Goal: Task Accomplishment & Management: Use online tool/utility

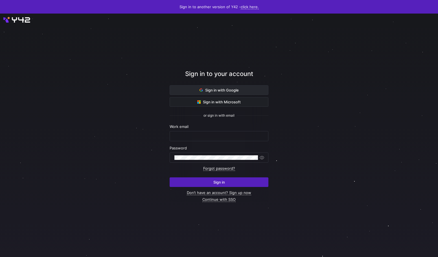
click at [184, 86] on span at bounding box center [219, 89] width 98 height 9
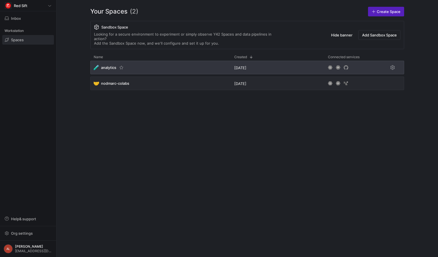
click at [122, 66] on div "🧪 analytics" at bounding box center [160, 68] width 140 height 14
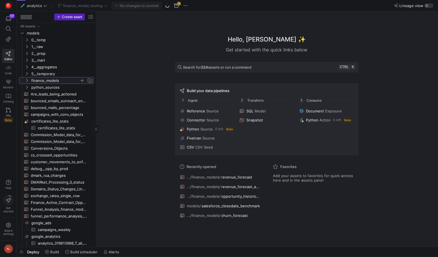
click at [26, 79] on icon "Press SPACE to select this row." at bounding box center [27, 80] width 4 height 3
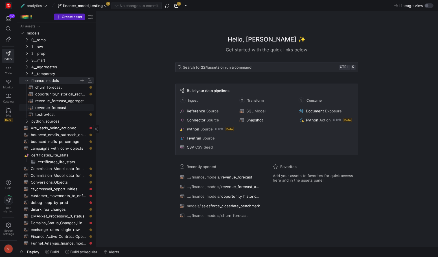
click at [56, 107] on span "revenue_forecast​​​​​​​​​​" at bounding box center [61, 107] width 52 height 6
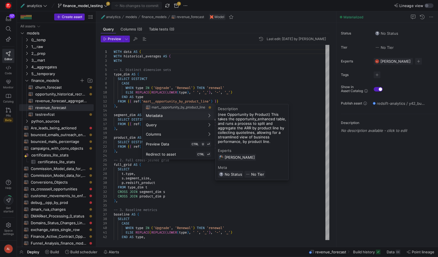
click at [50, 114] on div at bounding box center [219, 128] width 438 height 257
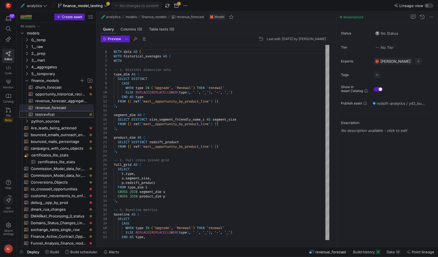
click at [50, 114] on span "testrevfcst​​​​​​​​​​" at bounding box center [61, 114] width 52 height 6
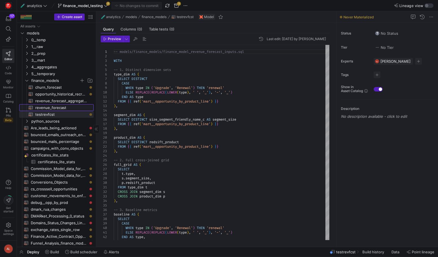
click at [58, 107] on span "revenue_forecast​​​​​​​​​​" at bounding box center [61, 107] width 52 height 6
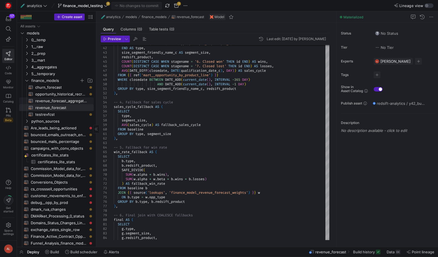
click at [54, 102] on span "revenue_forecast_aggregated​​​​​​​​​​" at bounding box center [61, 101] width 52 height 6
type textarea "WITH in_quarter_qual_close AS ( WITH in_q_opps AS ( SELECT DISTINCT CASE WHEN t…"
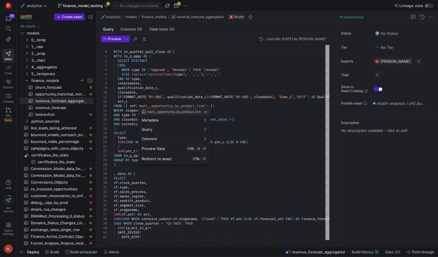
click at [249, 133] on div at bounding box center [219, 128] width 438 height 257
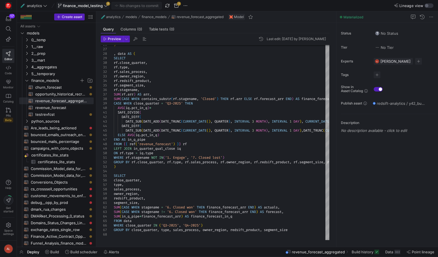
click at [106, 5] on icon at bounding box center [106, 6] width 4 height 4
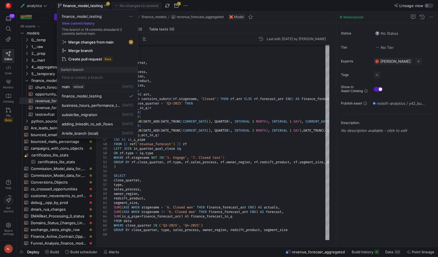
click at [106, 5] on div at bounding box center [219, 128] width 438 height 257
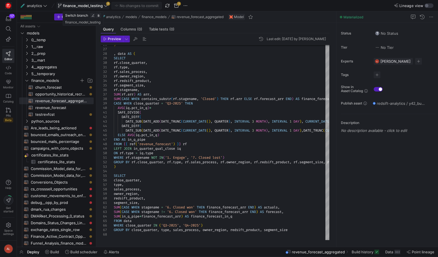
click at [106, 6] on icon at bounding box center [106, 6] width 4 height 4
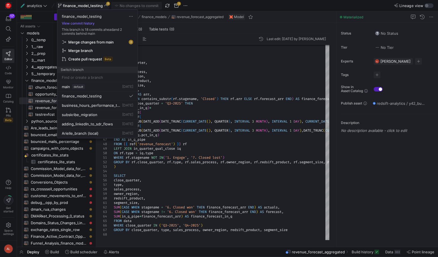
click at [236, 82] on div at bounding box center [219, 128] width 438 height 257
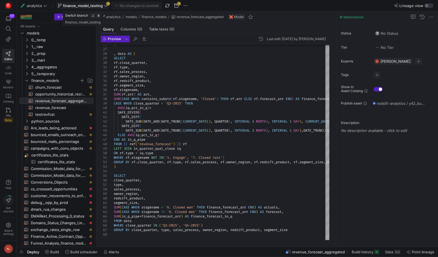
click at [102, 5] on span "finance_model_testing" at bounding box center [83, 5] width 40 height 5
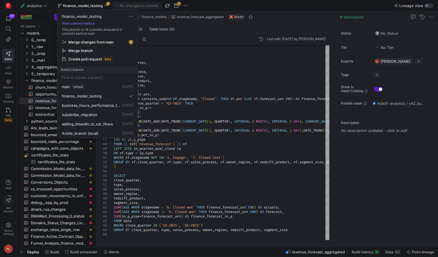
click at [102, 41] on span "Merge changes from main" at bounding box center [90, 42] width 45 height 5
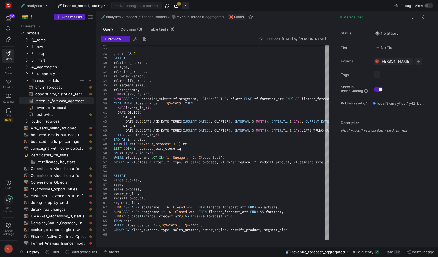
click at [184, 5] on span "button" at bounding box center [185, 5] width 7 height 7
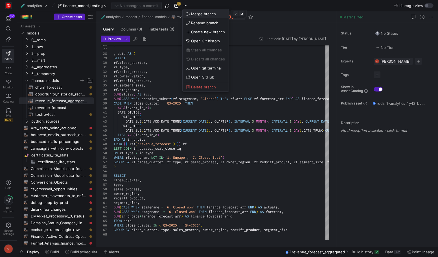
click at [210, 15] on span "Merge branch" at bounding box center [203, 14] width 25 height 5
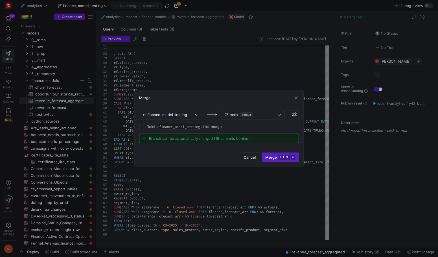
click at [205, 127] on label "Delete finance_model_testing after merge" at bounding box center [183, 126] width 78 height 5
click at [144, 127] on input "Delete finance_model_testing after merge" at bounding box center [141, 126] width 5 height 5
checkbox input "true"
click at [276, 158] on span "Merge ctrl ⏎" at bounding box center [280, 157] width 30 height 5
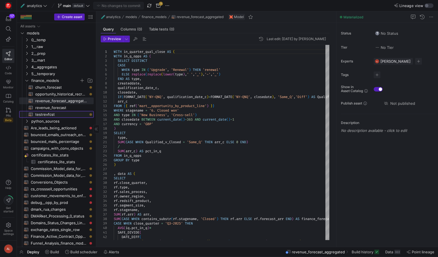
click at [47, 114] on span "testrevfcst​​​​​​​​​​" at bounding box center [61, 114] width 52 height 6
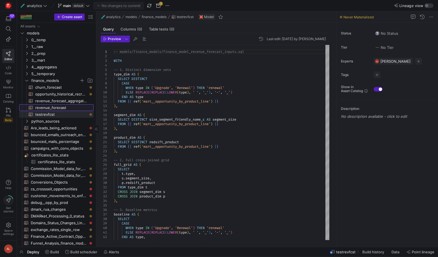
click at [44, 106] on span "revenue_forecast​​​​​​​​​​" at bounding box center [61, 107] width 52 height 6
type textarea "WITH data AS ( WITH historical_averages AS ( WITH -- 1. Distinct dimension sets…"
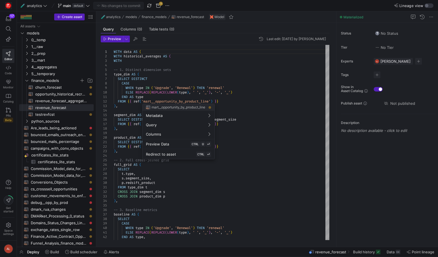
click at [266, 113] on div at bounding box center [219, 128] width 438 height 257
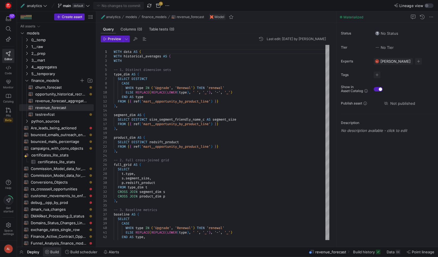
click at [54, 250] on span "Build" at bounding box center [54, 251] width 9 height 5
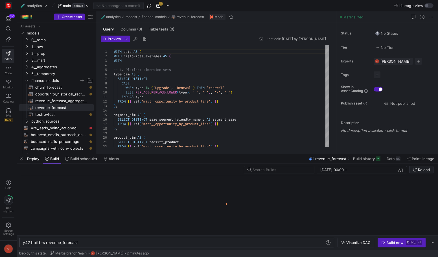
click at [87, 242] on div "y42 build -s revenue_forecast" at bounding box center [174, 242] width 302 height 5
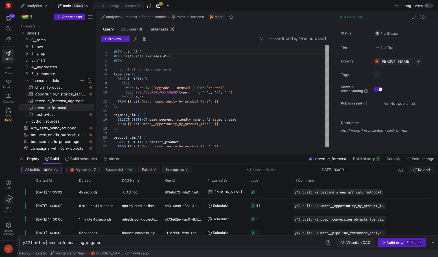
scroll to position [0, 26]
type textarea "y42 build -s +revenue_forecast_aggregated"
click at [410, 240] on kbd "ctrl" at bounding box center [411, 242] width 11 height 5
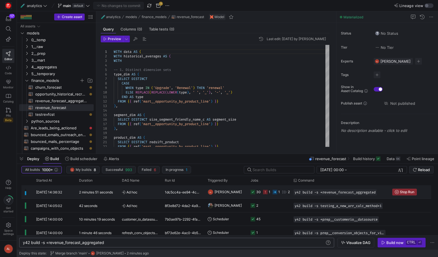
click at [264, 192] on icon "Press SPACE to select this row." at bounding box center [265, 192] width 5 height 5
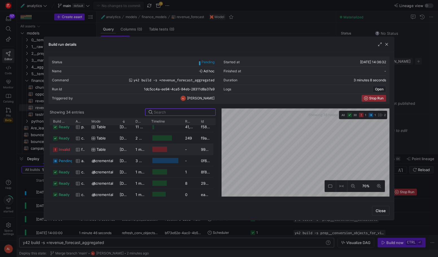
scroll to position [162, 0]
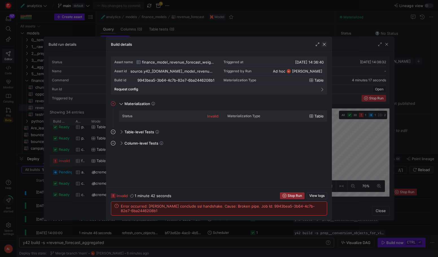
click at [325, 45] on span "button" at bounding box center [324, 44] width 6 height 6
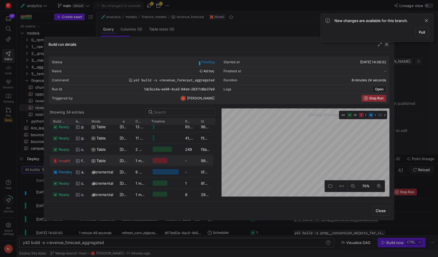
click at [386, 45] on span "button" at bounding box center [387, 44] width 6 height 6
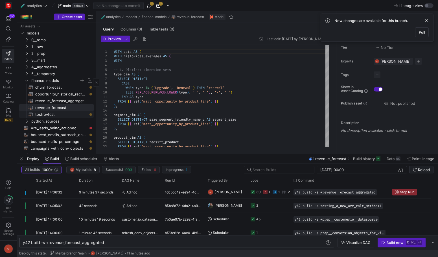
click at [48, 115] on span "testrevfcst​​​​​​​​​​" at bounding box center [61, 114] width 52 height 6
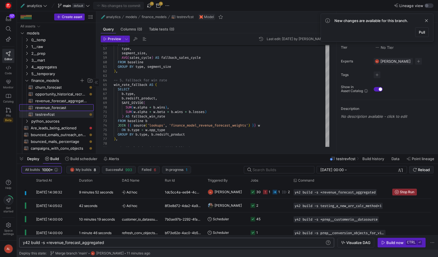
click at [61, 107] on span "revenue_forecast​​​​​​​​​​" at bounding box center [61, 107] width 52 height 6
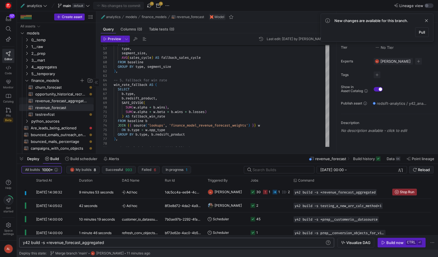
click at [61, 101] on span "revenue_forecast_aggregated​​​​​​​​​​" at bounding box center [61, 101] width 52 height 6
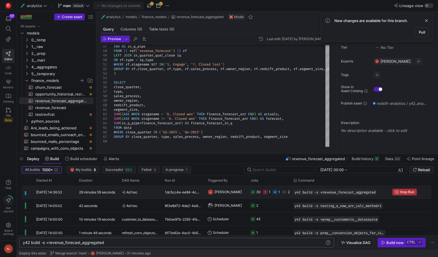
click at [404, 191] on span "Stop Run" at bounding box center [407, 192] width 14 height 4
click at [263, 191] on icon "Press SPACE to select this row." at bounding box center [265, 192] width 5 height 5
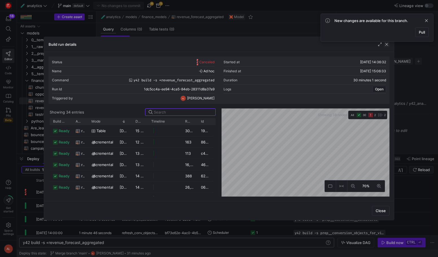
click at [387, 42] on span "button" at bounding box center [387, 44] width 6 height 6
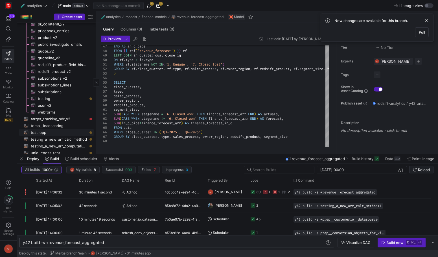
scroll to position [783, 0]
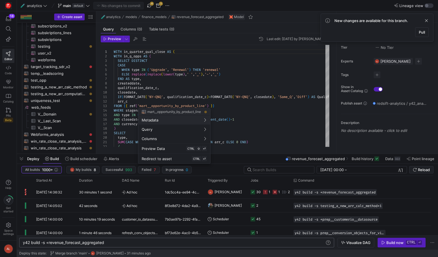
click at [186, 58] on div at bounding box center [219, 128] width 438 height 257
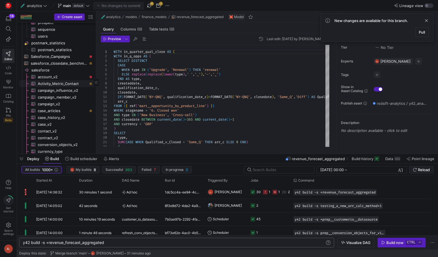
scroll to position [0, 0]
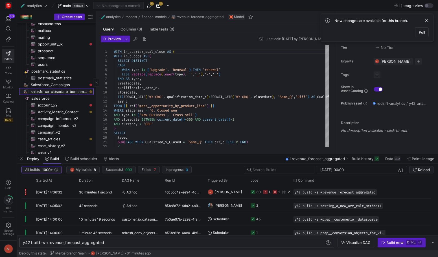
click at [65, 91] on span "salesforce_closedate_benchmark​​​​​​​​​​" at bounding box center [59, 91] width 56 height 6
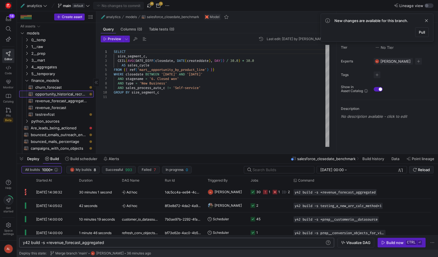
click at [60, 91] on span "opportunity_historical_recreation​​​​​​​​​​" at bounding box center [61, 94] width 52 height 6
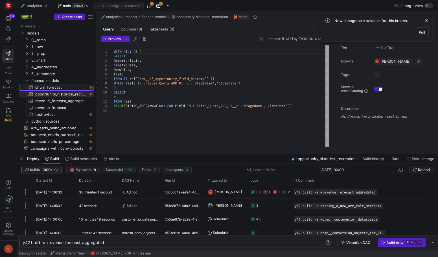
click at [48, 84] on span "churn_forecast​​​​​​​​​​" at bounding box center [61, 87] width 52 height 6
type textarea "WITH forecast_calcs AS( WITH current_renewals AS( WITH first_seen AS ( SELECT a…"
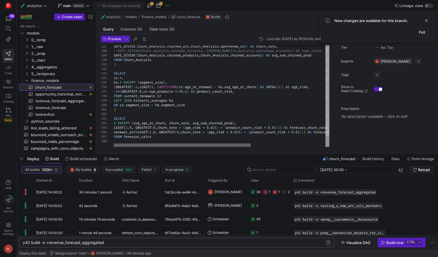
click at [201, 145] on div at bounding box center [182, 144] width 137 height 3
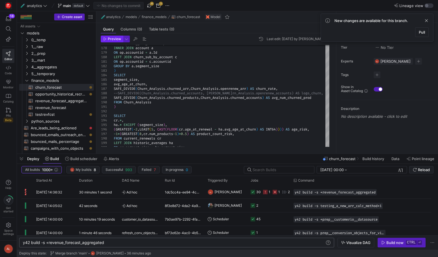
click at [118, 39] on span "Preview" at bounding box center [114, 39] width 13 height 4
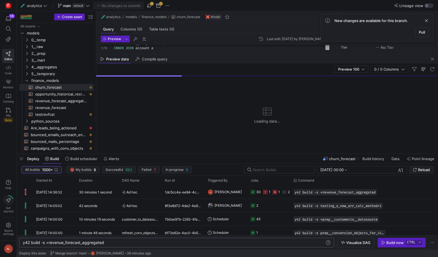
click at [31, 157] on span "Deploy" at bounding box center [33, 158] width 12 height 5
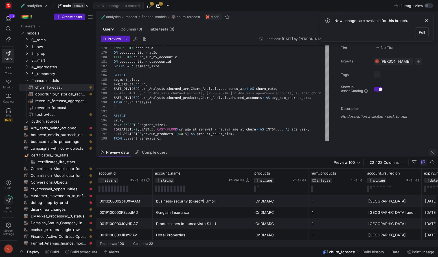
click at [431, 151] on span "button" at bounding box center [432, 152] width 7 height 7
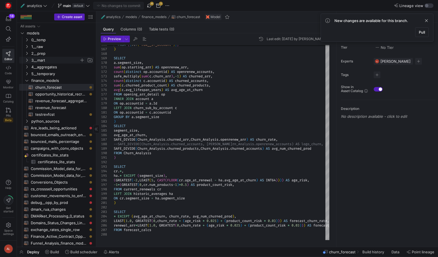
click at [26, 59] on icon "Press SPACE to select this row." at bounding box center [27, 59] width 4 height 3
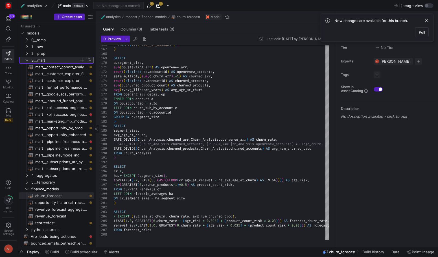
click at [26, 59] on icon at bounding box center [27, 59] width 4 height 3
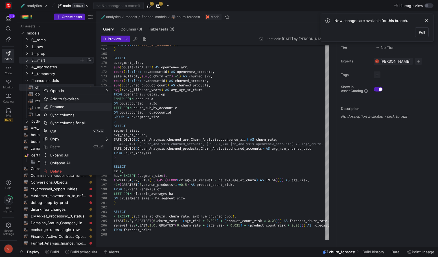
click at [64, 106] on span "Rename" at bounding box center [71, 107] width 47 height 8
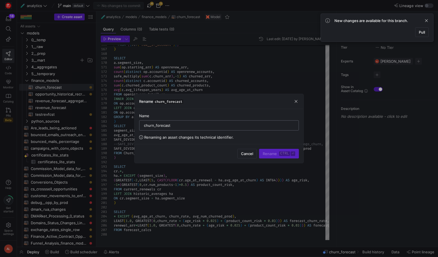
click at [145, 125] on input "churn_forecast" at bounding box center [219, 125] width 150 height 5
type input "mart__churn_forecast"
click at [269, 152] on span "Rename ctrl ⏎" at bounding box center [279, 153] width 32 height 5
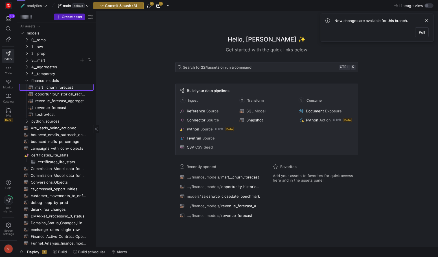
click at [63, 87] on span "mart__churn_forecast​​​​​​​​​​" at bounding box center [61, 87] width 52 height 6
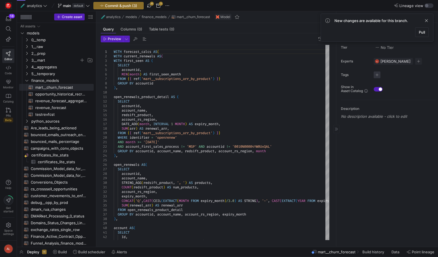
click at [378, 74] on span "button" at bounding box center [376, 74] width 7 height 7
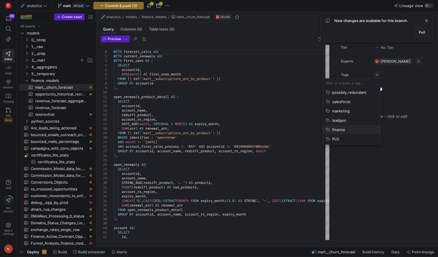
click at [341, 128] on span "finance" at bounding box center [338, 129] width 13 height 5
click at [375, 166] on div at bounding box center [219, 128] width 438 height 257
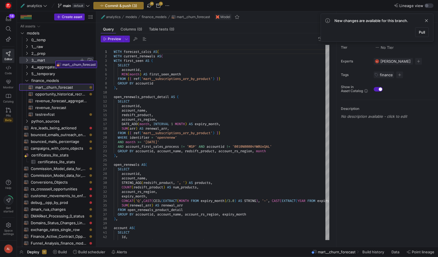
drag, startPoint x: 50, startPoint y: 86, endPoint x: 54, endPoint y: 59, distance: 27.9
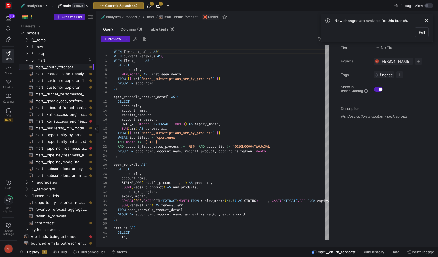
click at [46, 67] on span "mart__churn_forecast​​​​​​​​​​" at bounding box center [61, 67] width 52 height 6
click at [57, 77] on link "mart__customer_explorer_flattened​​​​​​​​​​" at bounding box center [56, 80] width 74 height 7
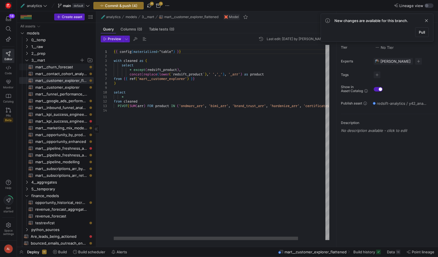
click at [58, 65] on span "mart__churn_forecast​​​​​​​​​​" at bounding box center [61, 67] width 52 height 6
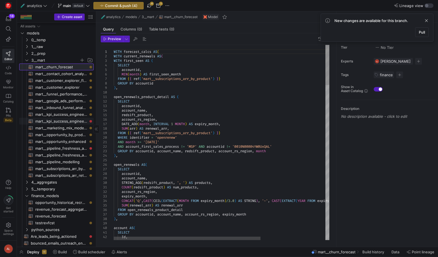
scroll to position [56, 0]
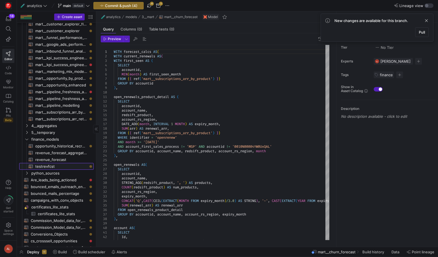
click at [53, 164] on span "testrevfcst​​​​​​​​​​" at bounding box center [61, 166] width 52 height 6
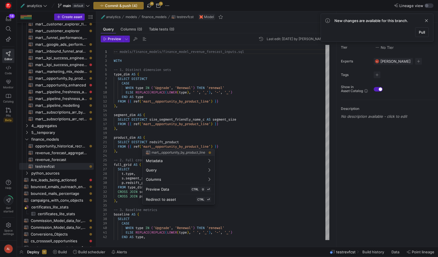
drag, startPoint x: 52, startPoint y: 165, endPoint x: 221, endPoint y: 113, distance: 176.9
click at [221, 113] on div at bounding box center [219, 128] width 438 height 257
click at [56, 167] on span "testrevfcst​​​​​​​​​​" at bounding box center [61, 166] width 52 height 6
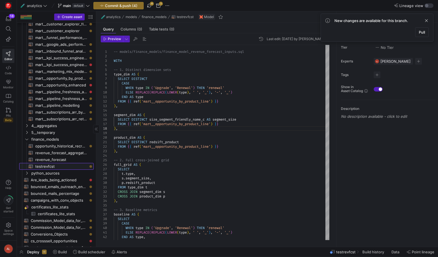
click at [69, 166] on span "testrevfcst​​​​​​​​​​" at bounding box center [61, 166] width 52 height 6
click at [423, 23] on span at bounding box center [426, 20] width 7 height 7
click at [428, 16] on span at bounding box center [431, 17] width 7 height 7
click at [399, 33] on span "Delete" at bounding box center [398, 34] width 12 height 5
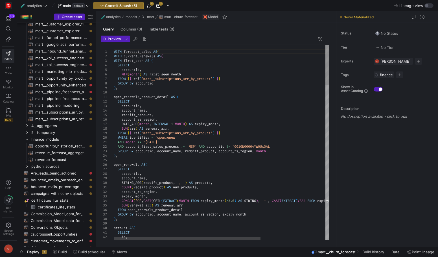
scroll to position [41, 0]
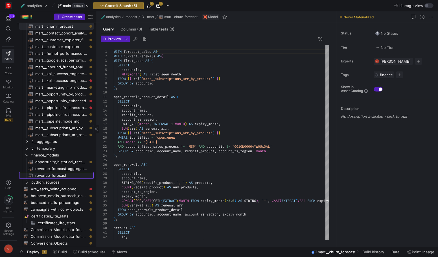
click at [48, 173] on span "revenue_forecast​​​​​​​​​​" at bounding box center [61, 175] width 52 height 6
type textarea "WITH data AS ( WITH historical_averages AS ( WITH -- 1. Distinct dimension sets…"
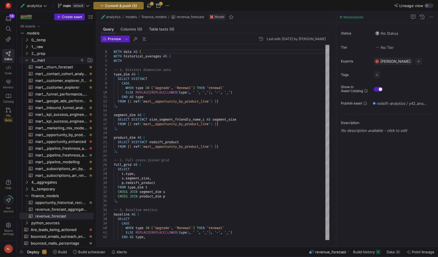
click at [26, 60] on icon "Press SPACE to select this row." at bounding box center [27, 59] width 4 height 3
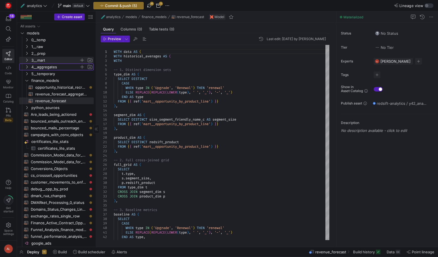
click at [26, 66] on icon "Press SPACE to select this row." at bounding box center [27, 66] width 4 height 3
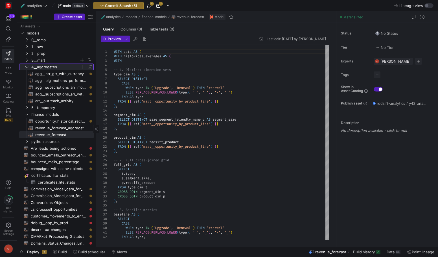
click at [26, 66] on icon at bounding box center [27, 66] width 4 height 3
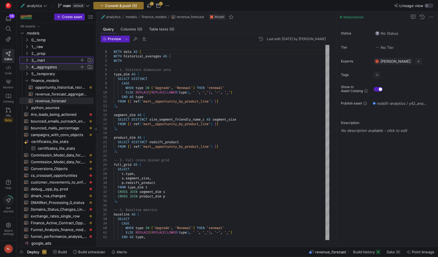
click at [26, 58] on y42-icon "Press SPACE to select this row." at bounding box center [27, 60] width 5 height 5
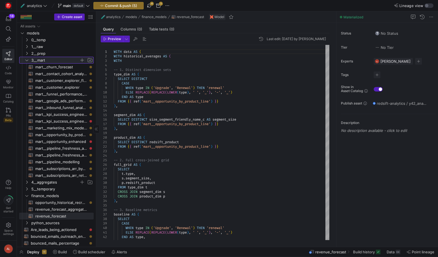
click at [26, 58] on y42-icon at bounding box center [27, 60] width 5 height 5
